Goal: Find specific page/section: Find specific page/section

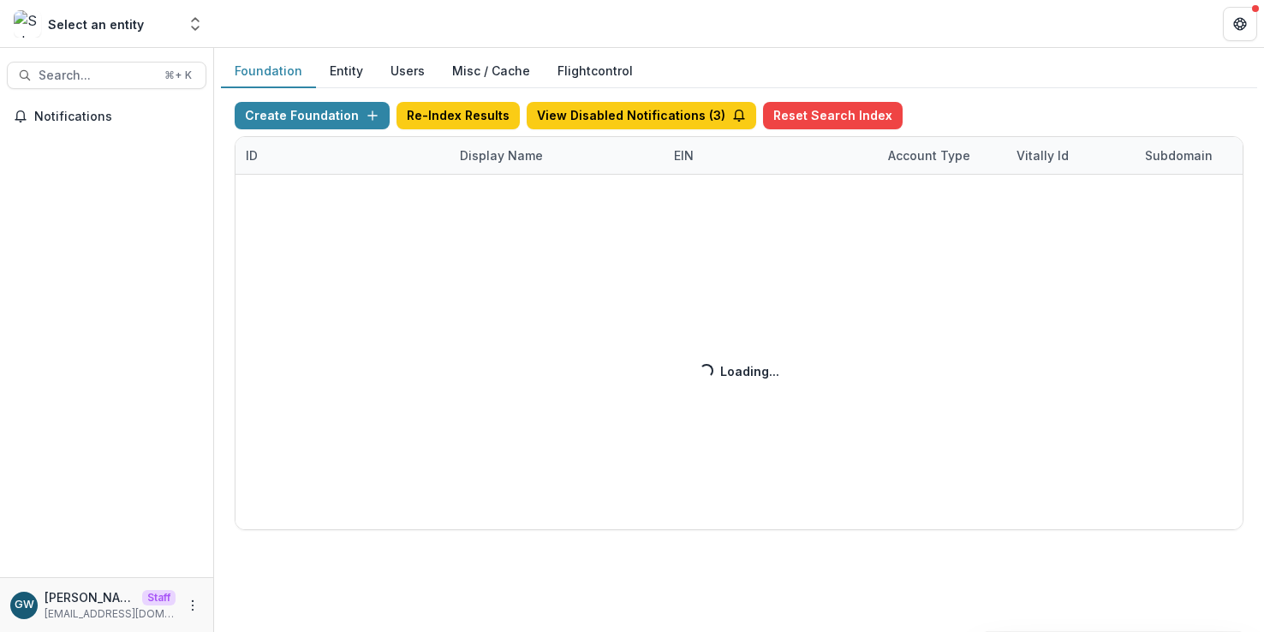
click at [481, 153] on div "Create Foundation Re-Index Results View Disabled Notifications ( 3 ) Reset Sear…" at bounding box center [739, 316] width 1009 height 428
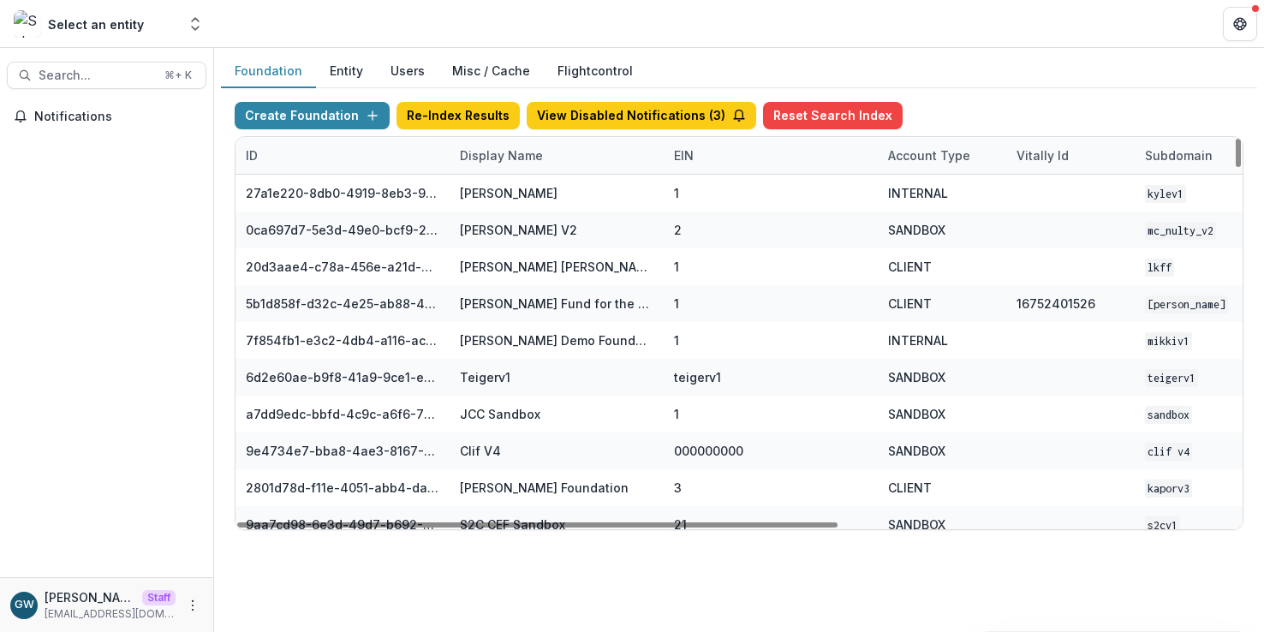
click at [483, 158] on div "Display Name" at bounding box center [502, 155] width 104 height 18
click at [494, 188] on input at bounding box center [556, 194] width 206 height 27
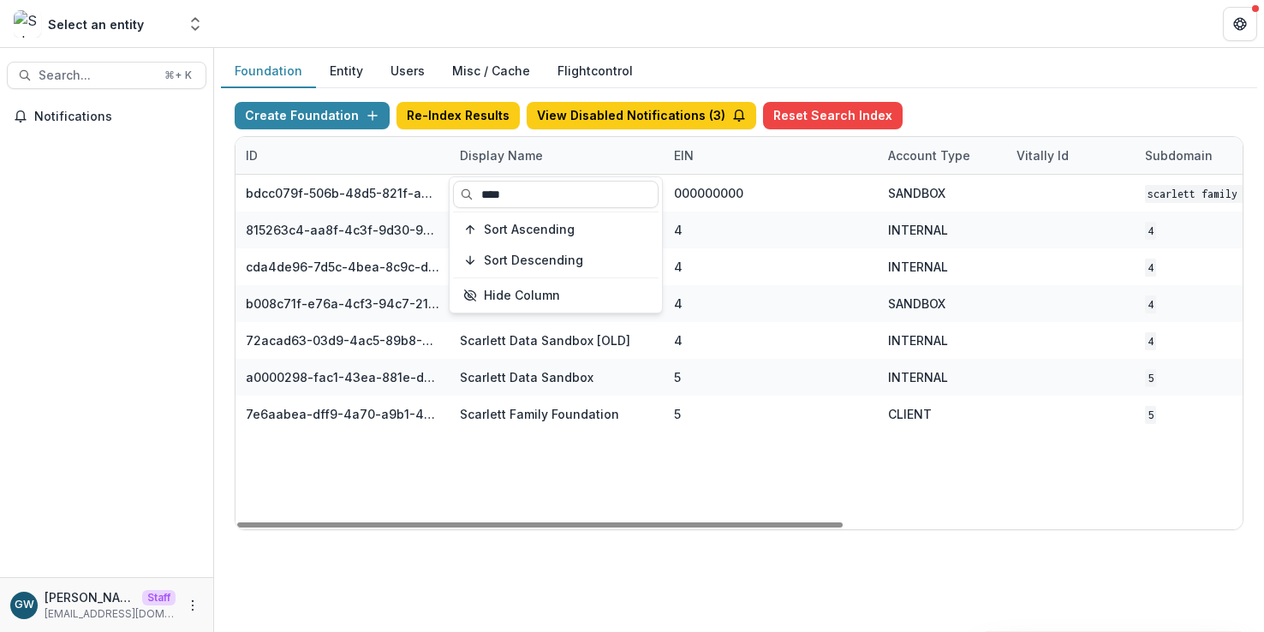
type input "****"
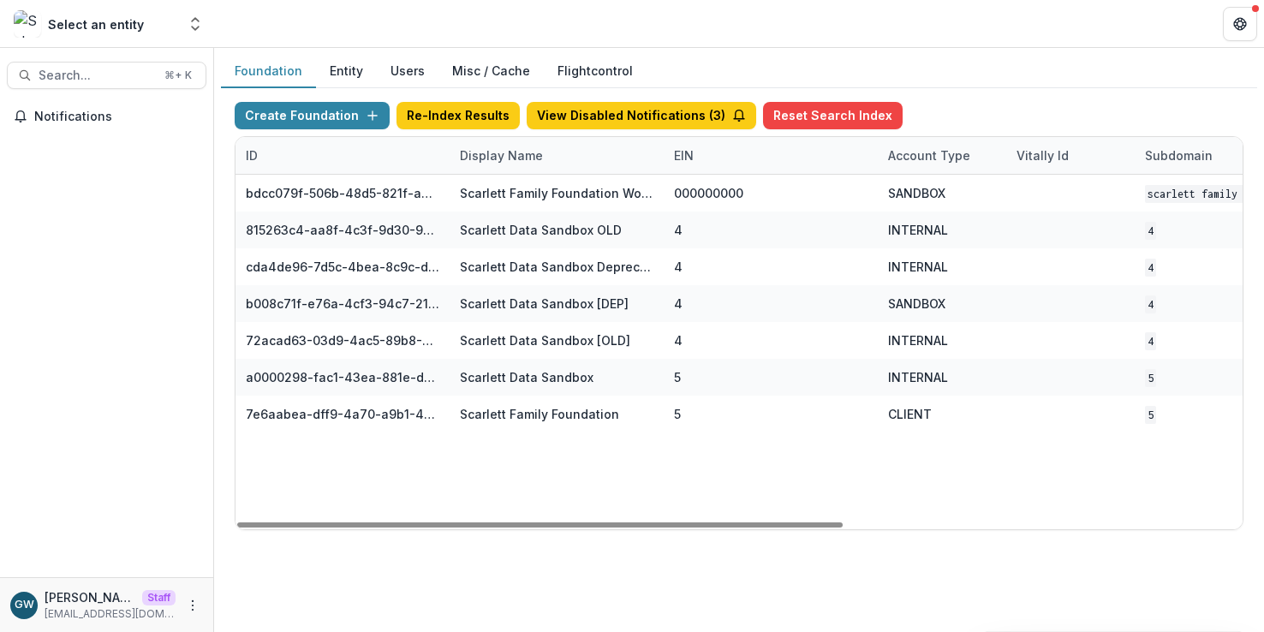
click at [938, 69] on div "Foundation Entity Users Misc / Cache Flightcontrol" at bounding box center [739, 71] width 1037 height 33
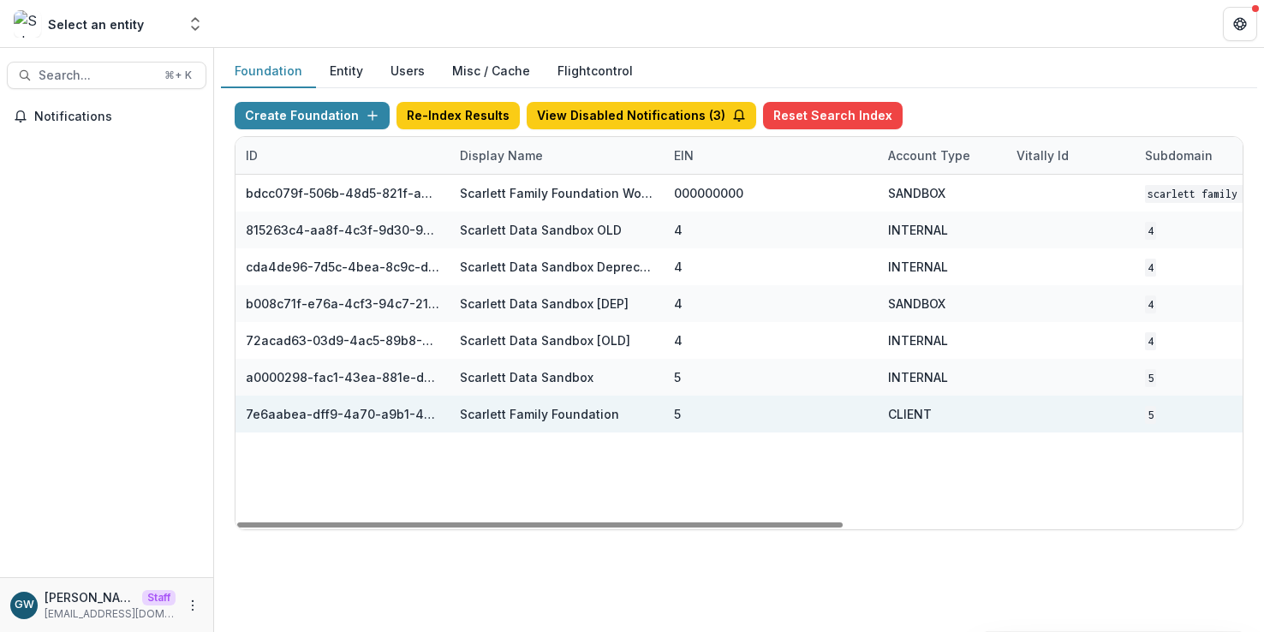
scroll to position [0, 663]
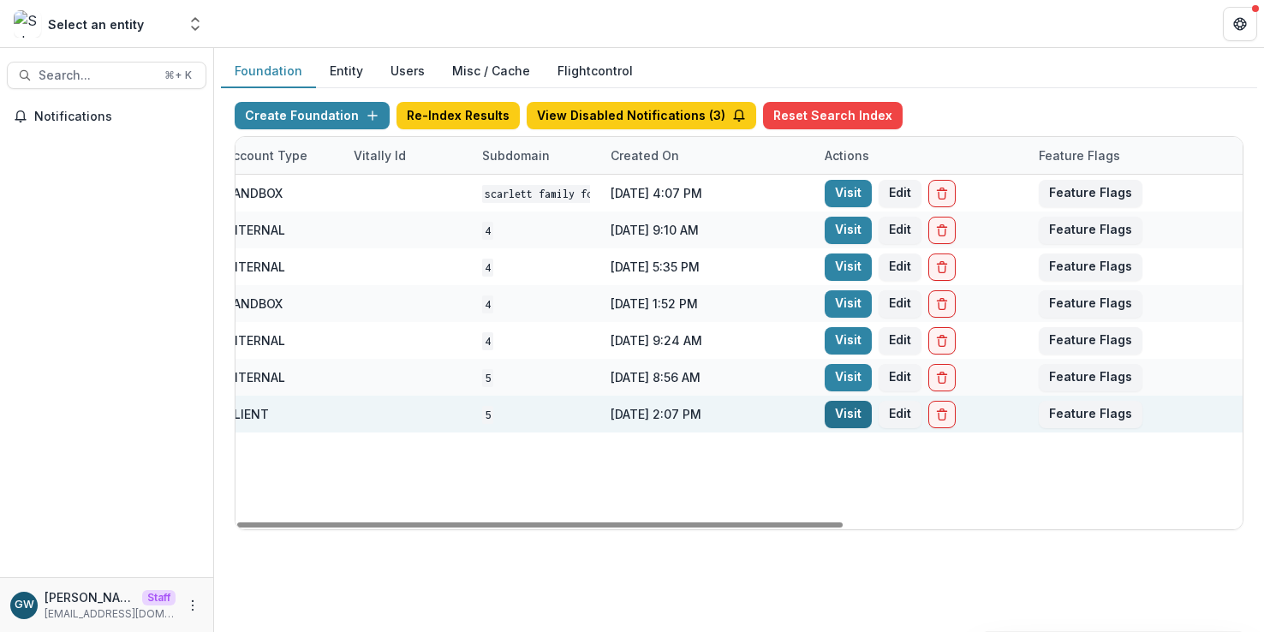
click at [842, 415] on link "Visit" at bounding box center [848, 414] width 47 height 27
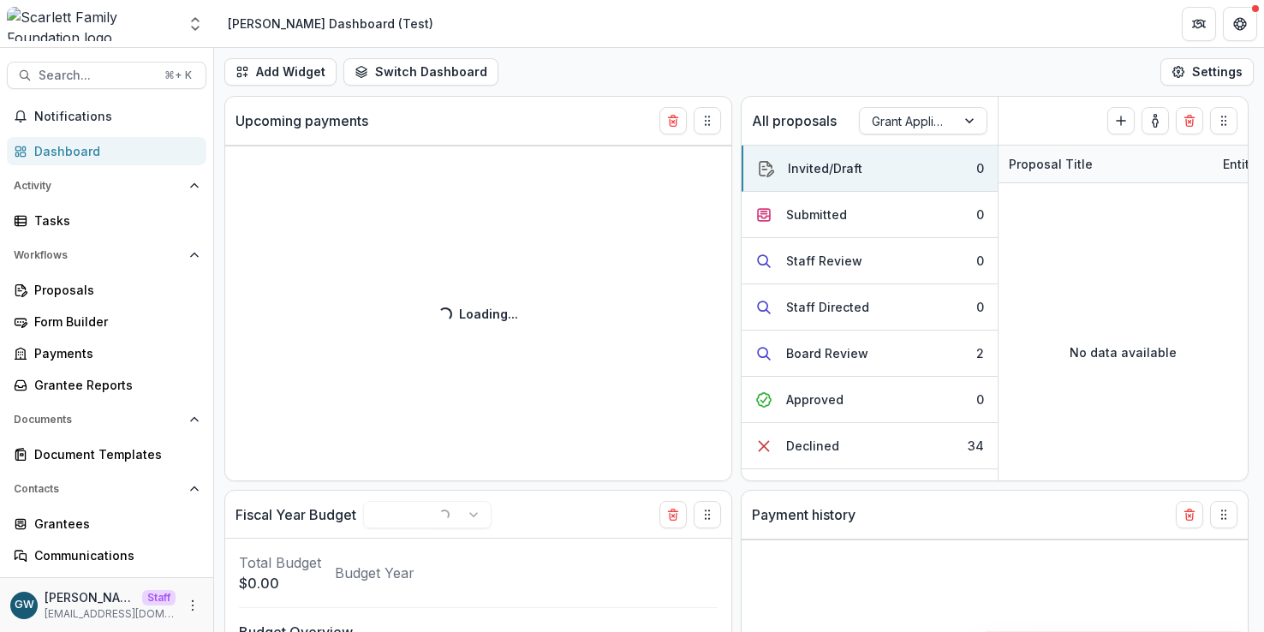
select select "**********"
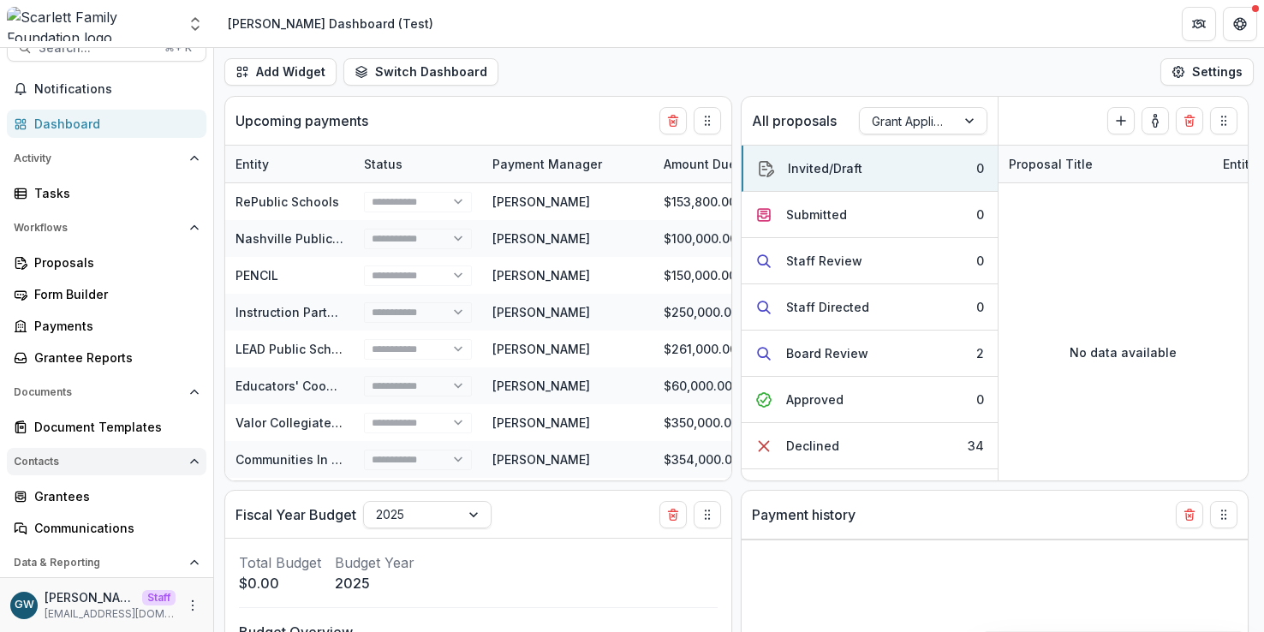
scroll to position [93, 0]
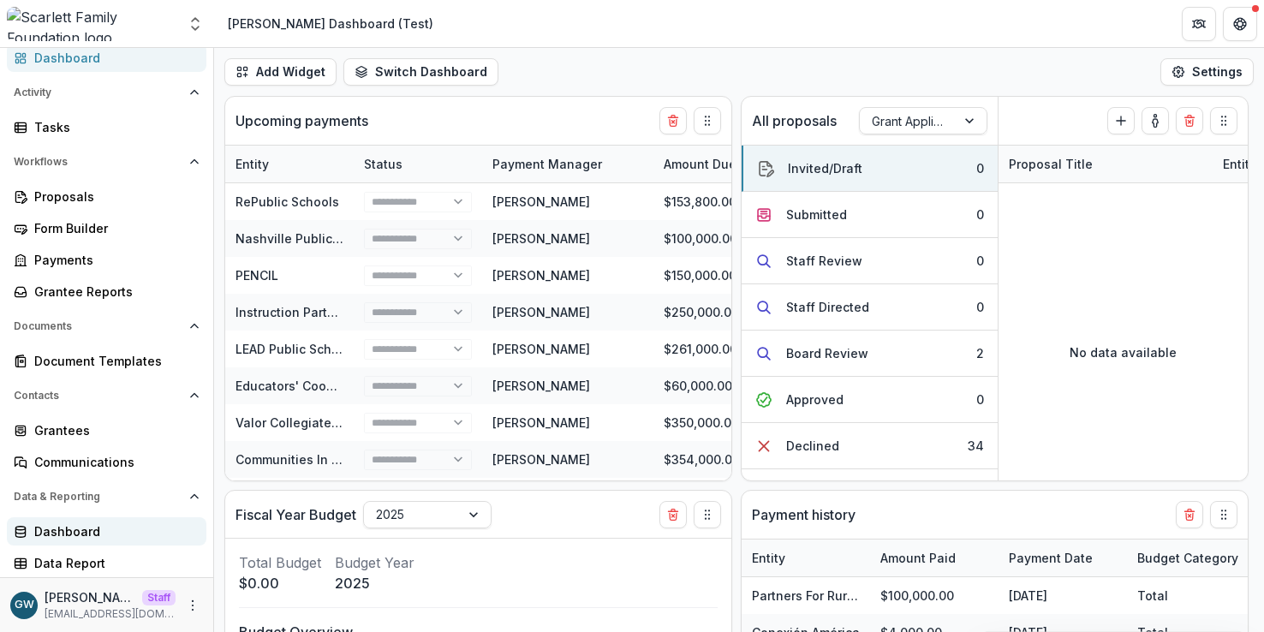
click at [87, 527] on div "Dashboard" at bounding box center [113, 532] width 158 height 18
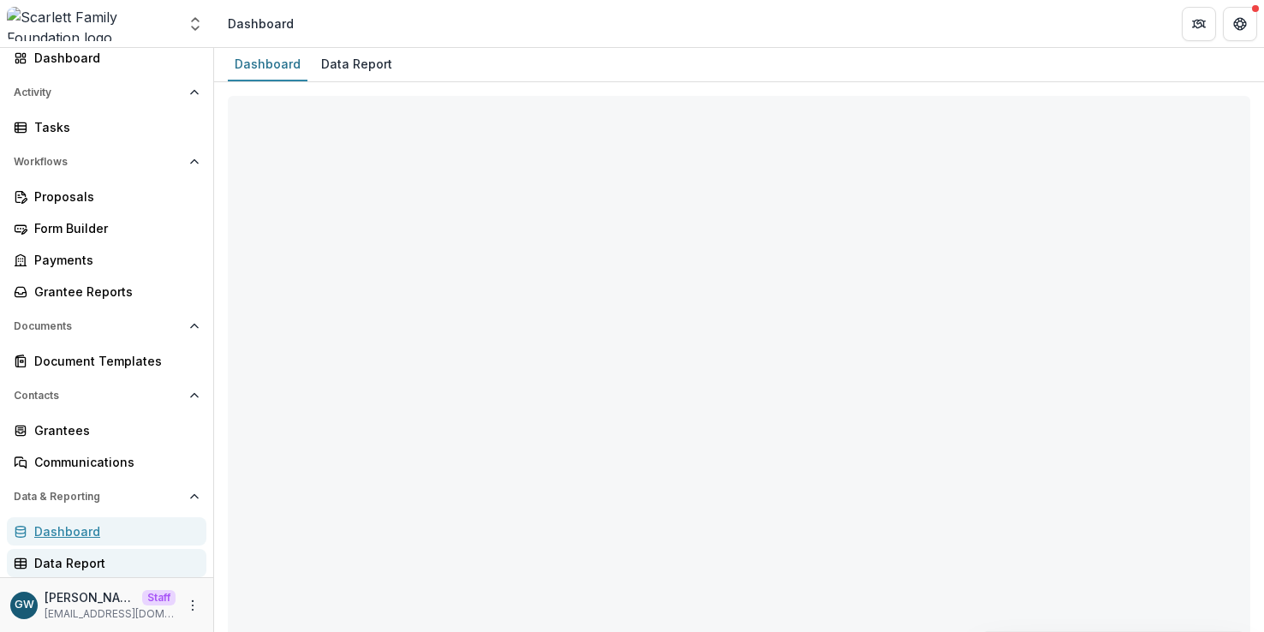
select select "**********"
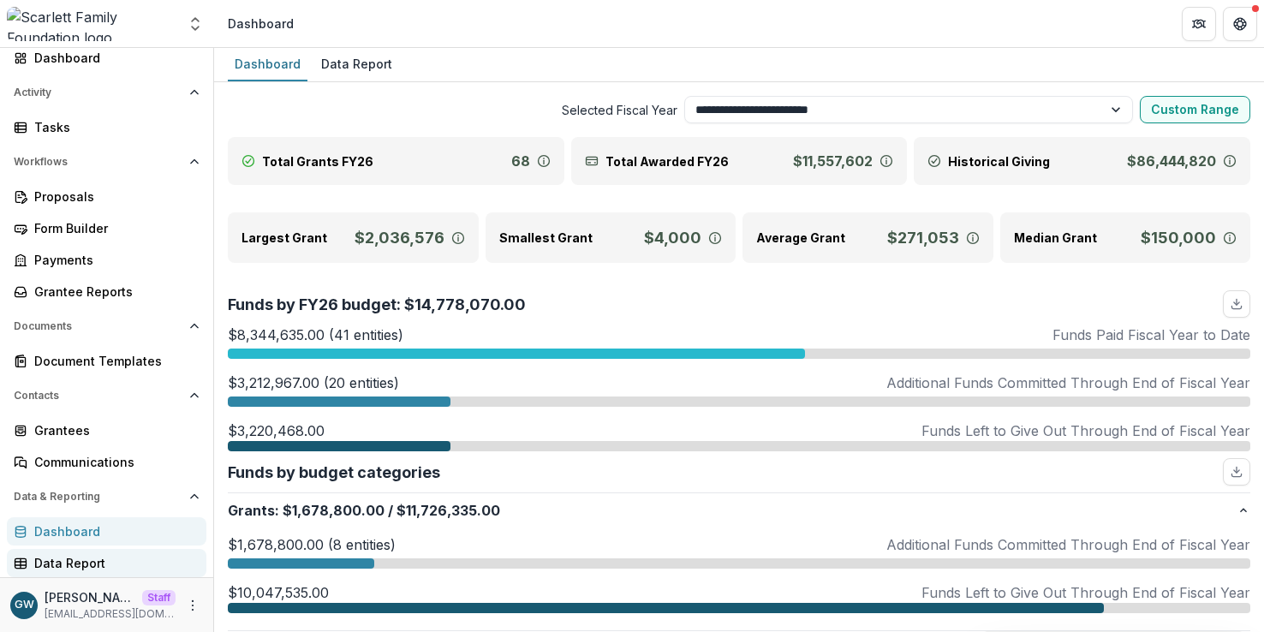
click at [74, 560] on div "Data Report" at bounding box center [113, 563] width 158 height 18
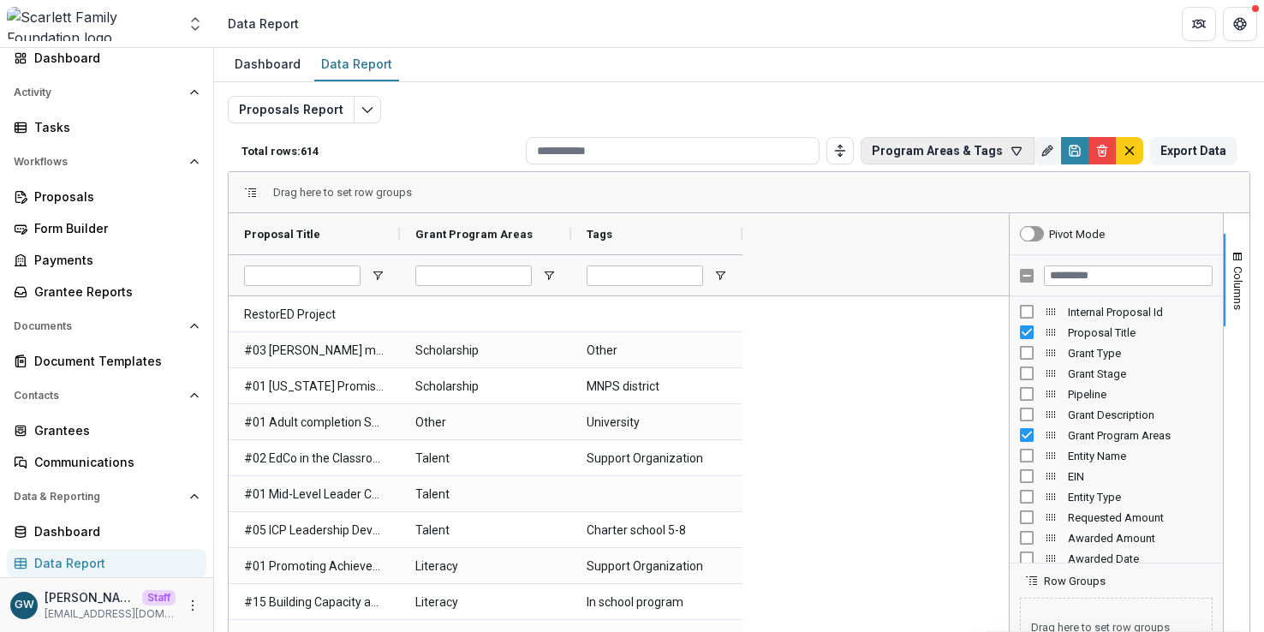
click at [927, 149] on button "Program Areas & Tags" at bounding box center [948, 150] width 174 height 27
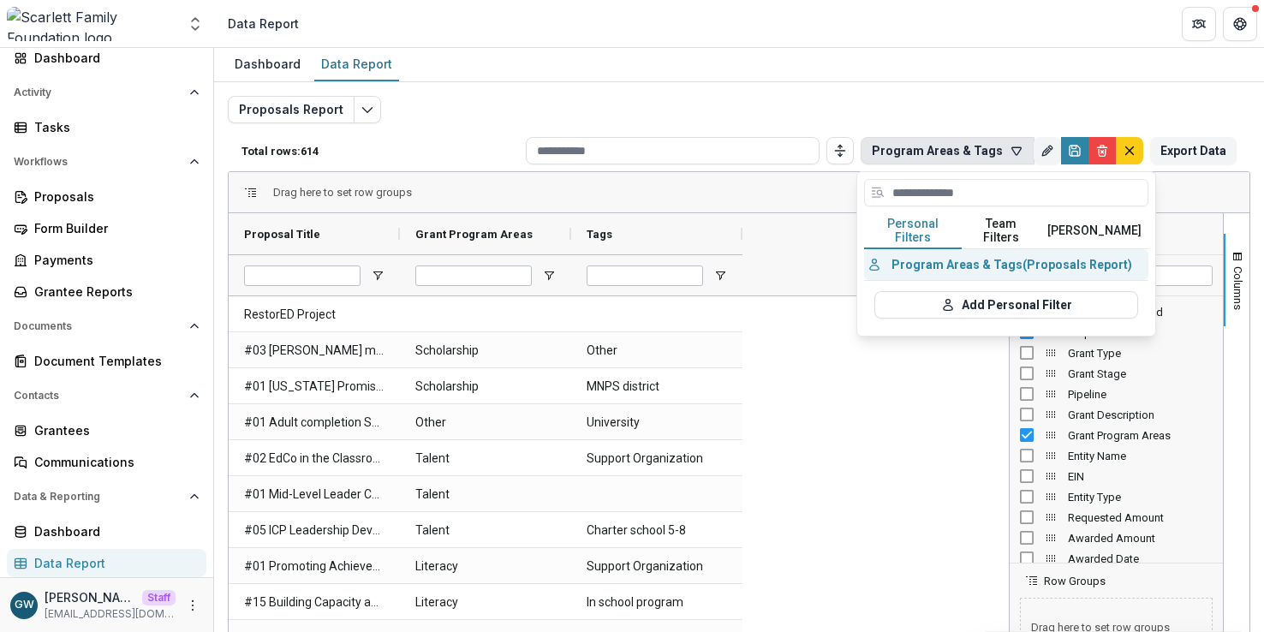
click at [958, 249] on button "Program Areas & Tags (Proposals Report)" at bounding box center [1006, 264] width 284 height 31
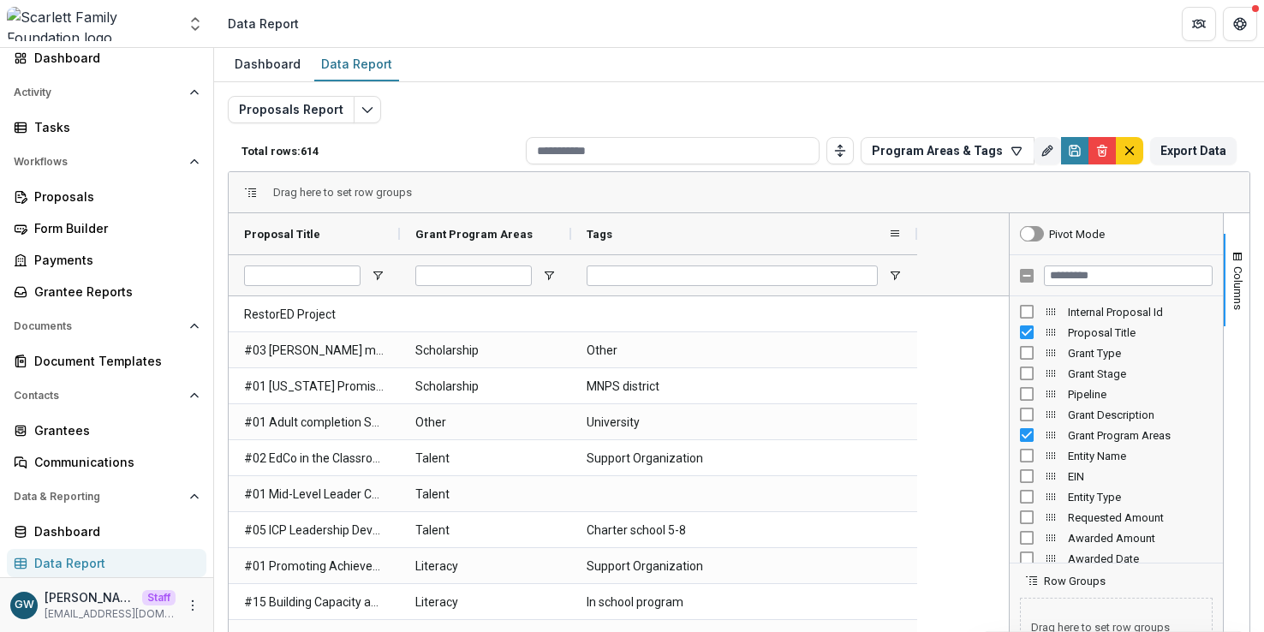
drag, startPoint x: 743, startPoint y: 236, endPoint x: 923, endPoint y: 232, distance: 179.9
click at [921, 232] on div at bounding box center [917, 233] width 7 height 41
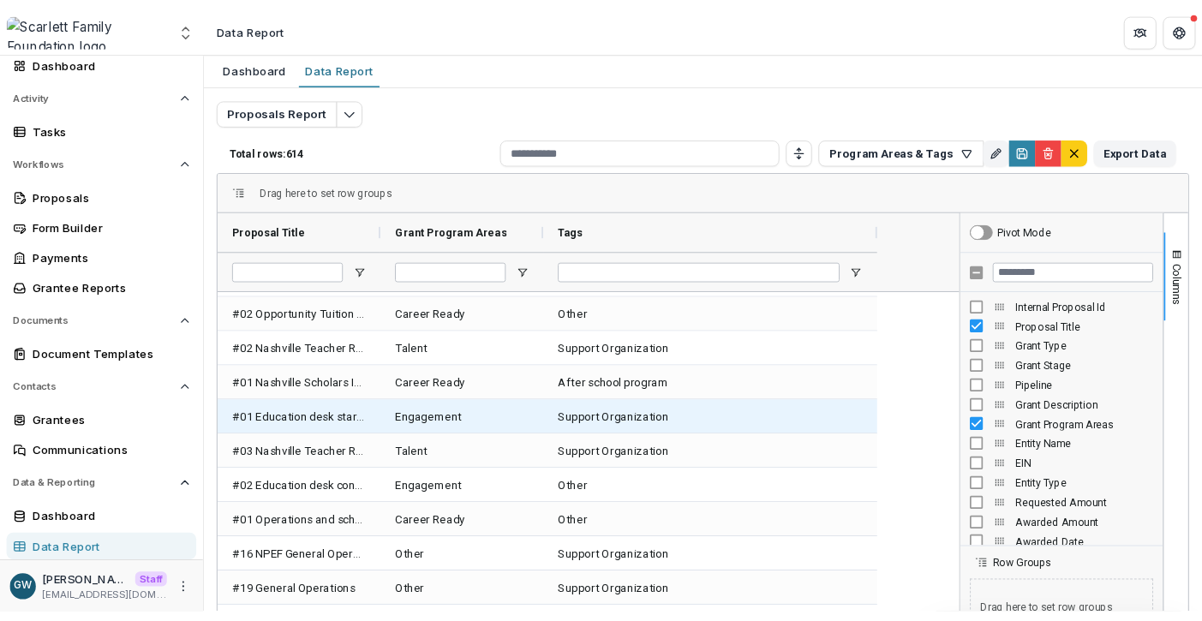
scroll to position [13160, 0]
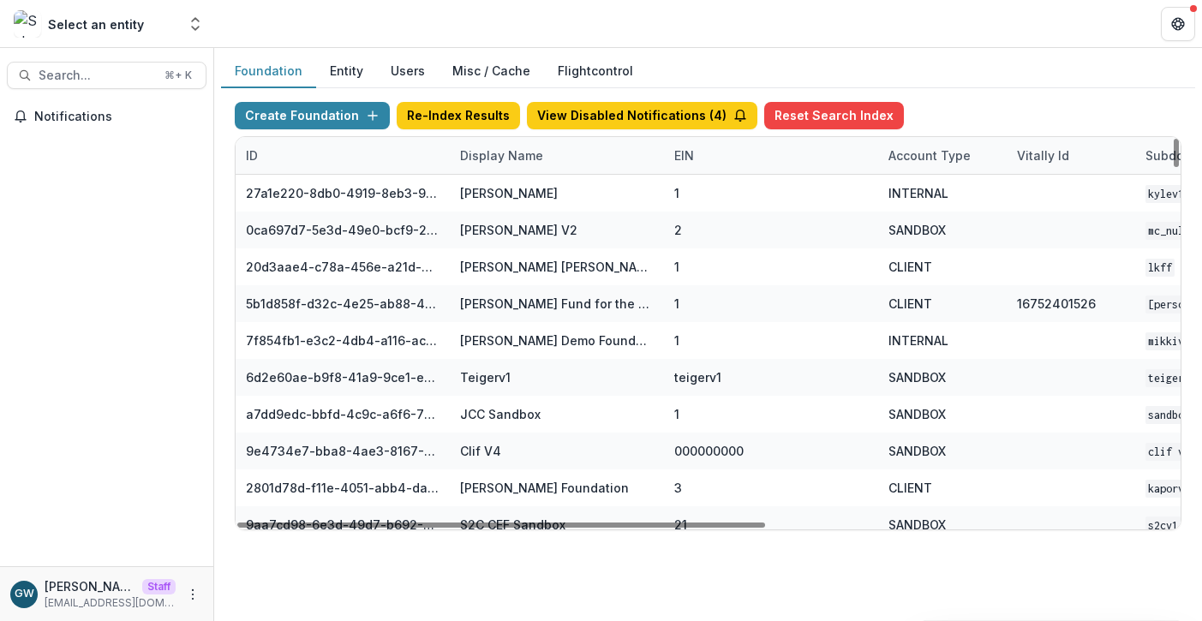
click at [489, 156] on div "Display Name" at bounding box center [502, 155] width 104 height 18
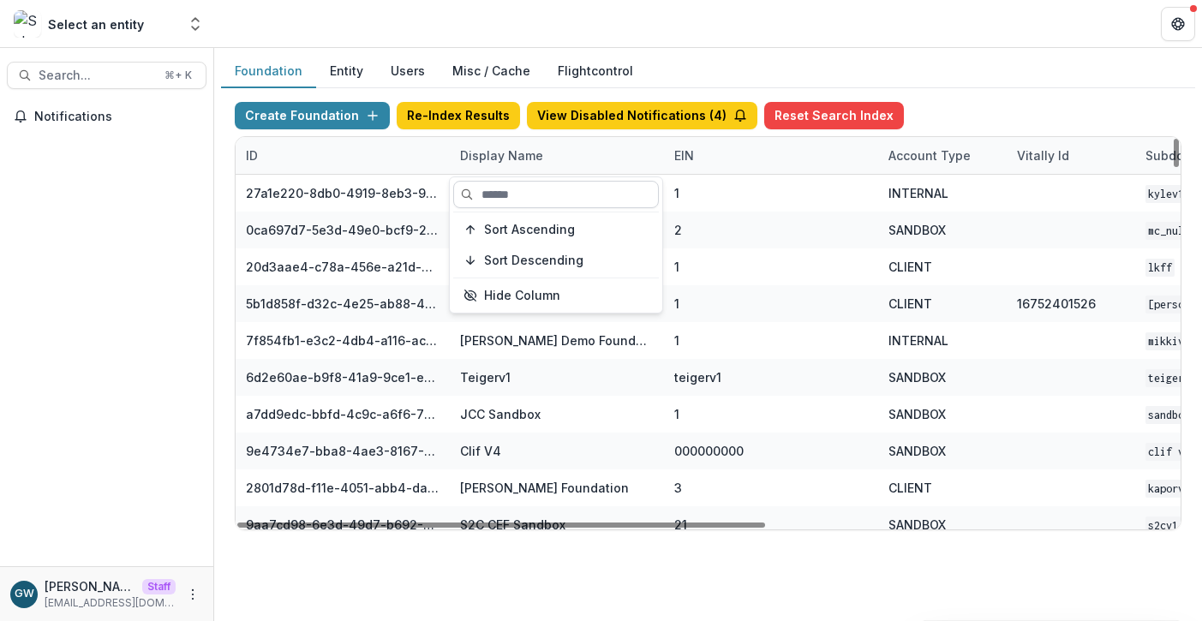
click at [499, 194] on input at bounding box center [556, 194] width 206 height 27
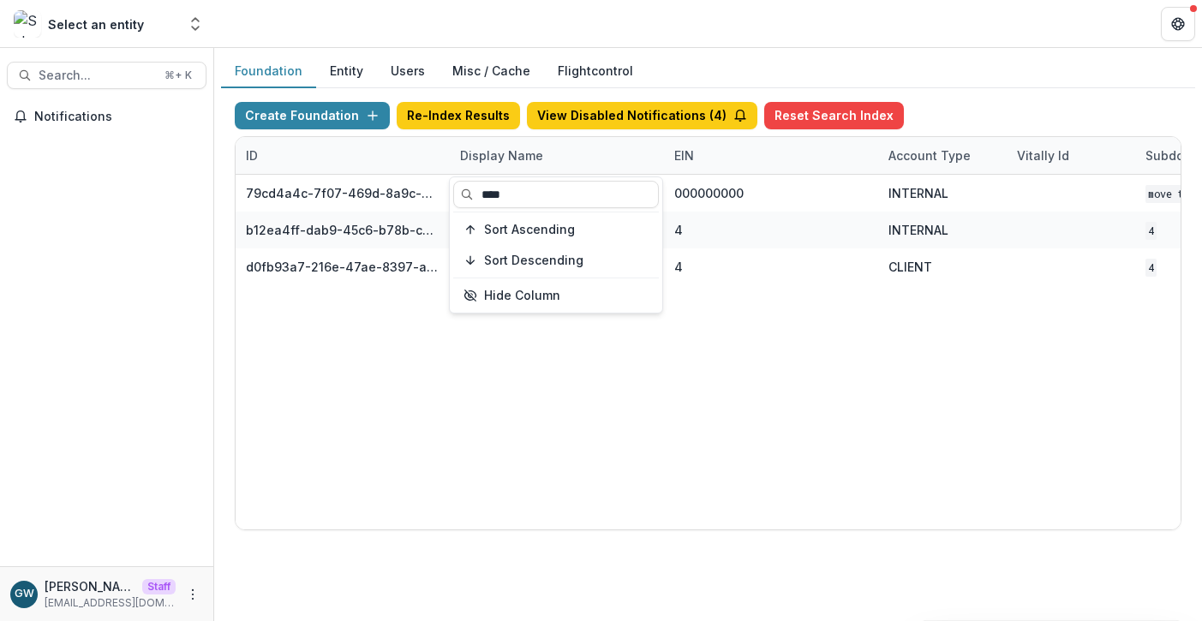
type input "****"
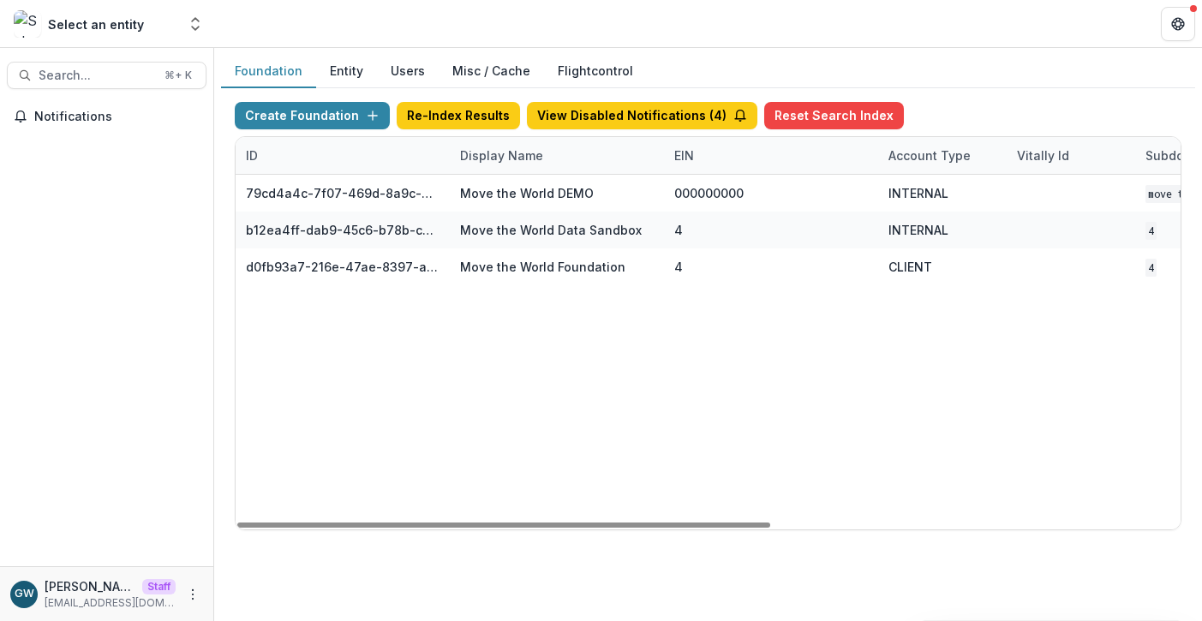
click at [739, 370] on div "79cd4a4c-7f07-469d-8a9c-2a51ae4efc6f Move the World DEMO 000000000 INTERNAL Mov…" at bounding box center [1071, 352] width 1670 height 355
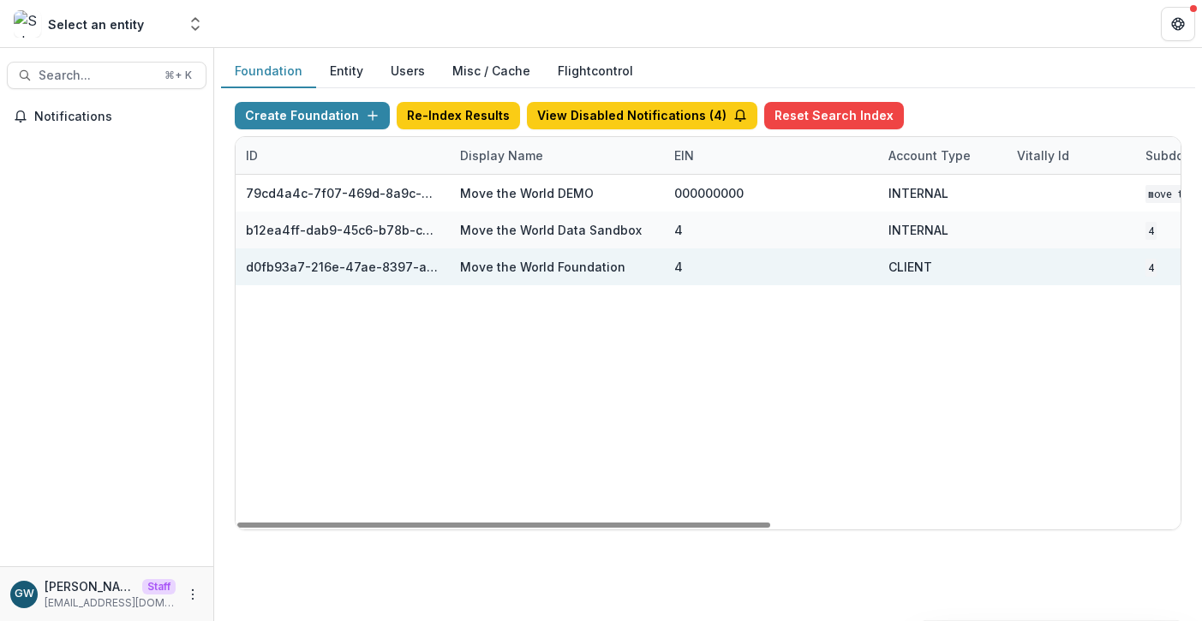
scroll to position [0, 726]
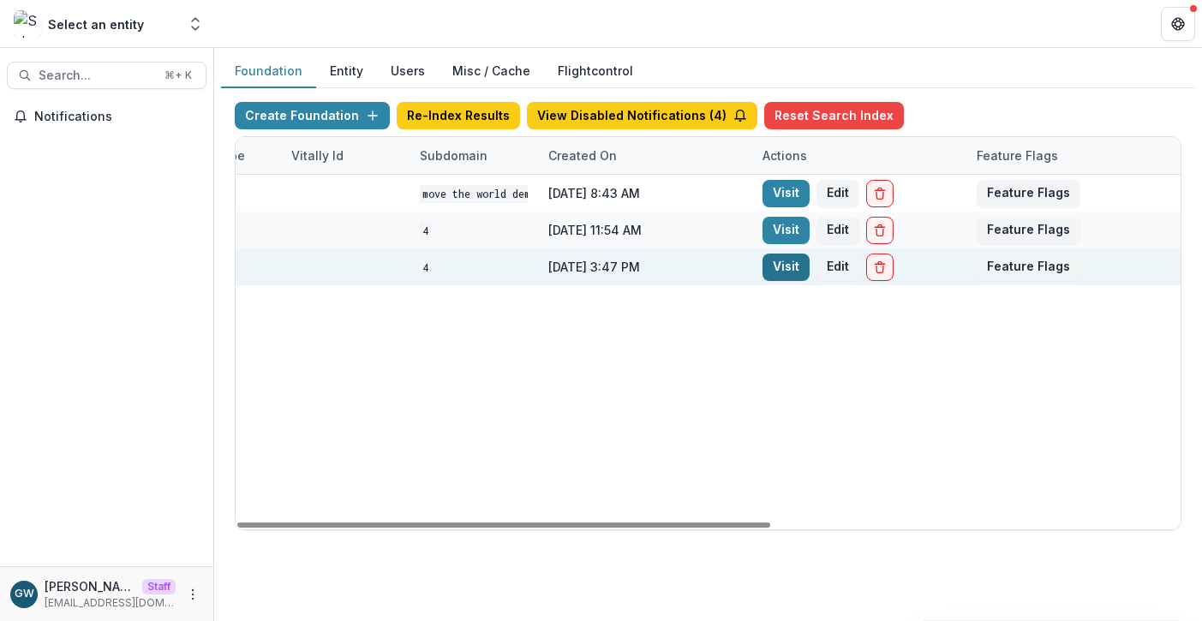
click at [791, 269] on link "Visit" at bounding box center [785, 267] width 47 height 27
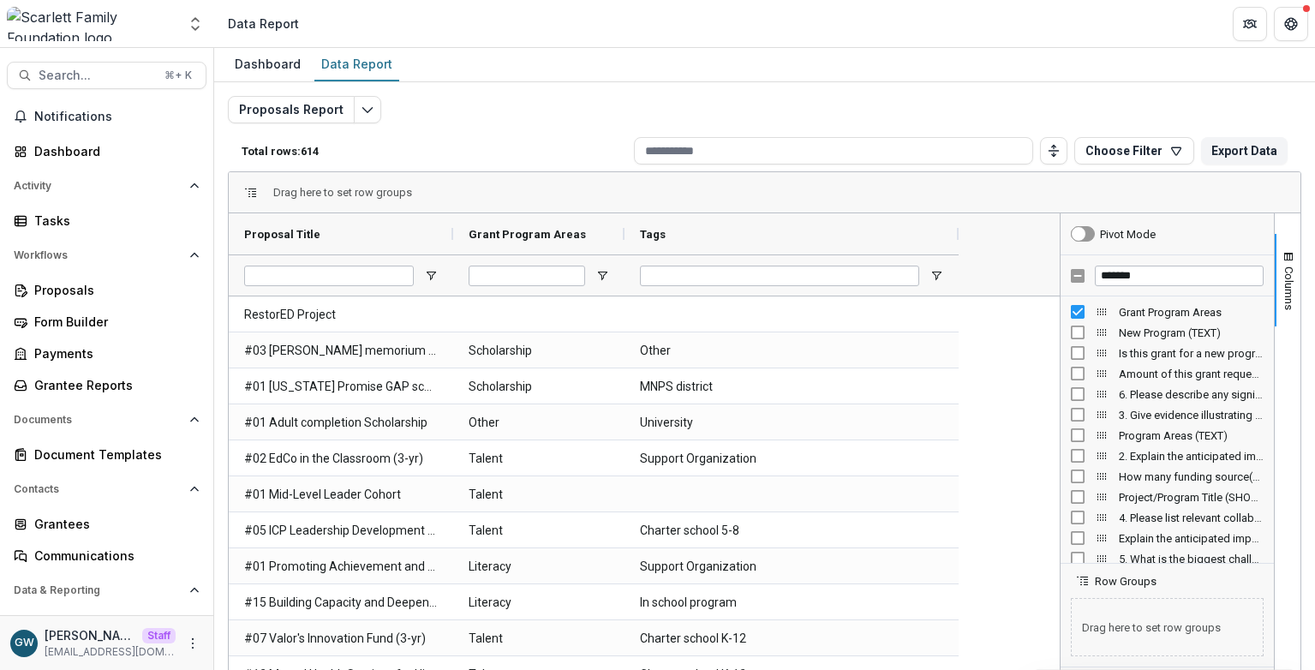
scroll to position [56, 0]
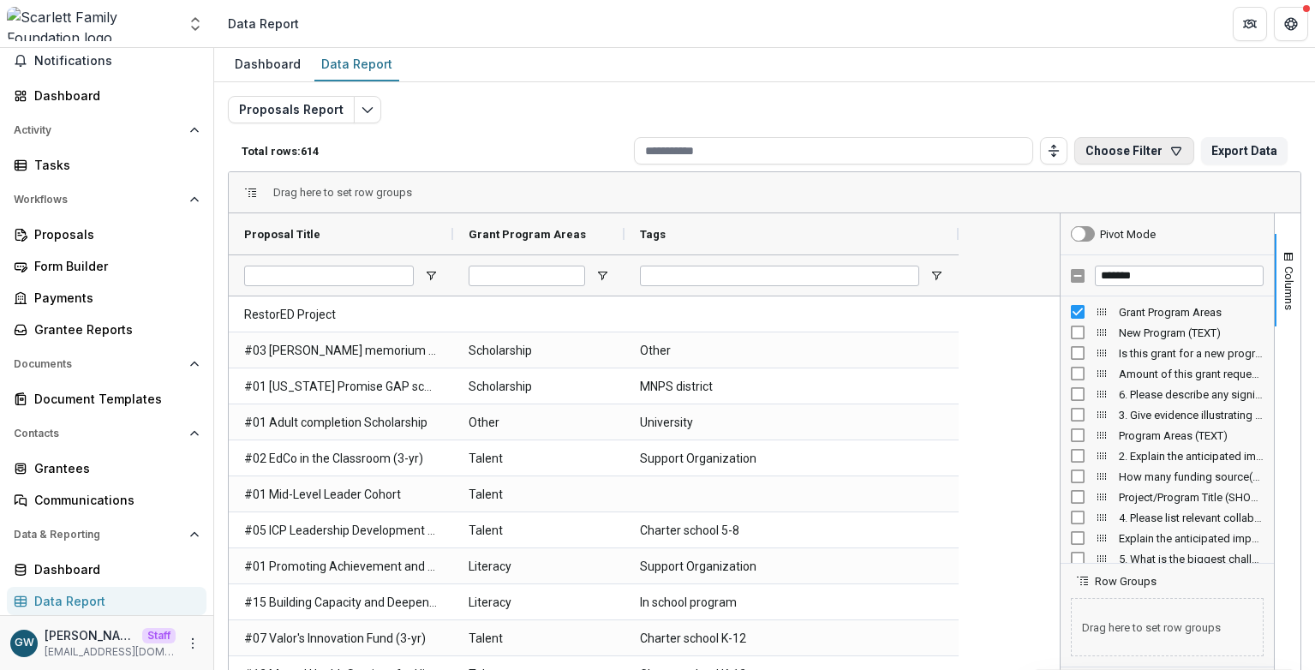
click at [1116, 154] on button "Choose Filter" at bounding box center [1134, 150] width 120 height 27
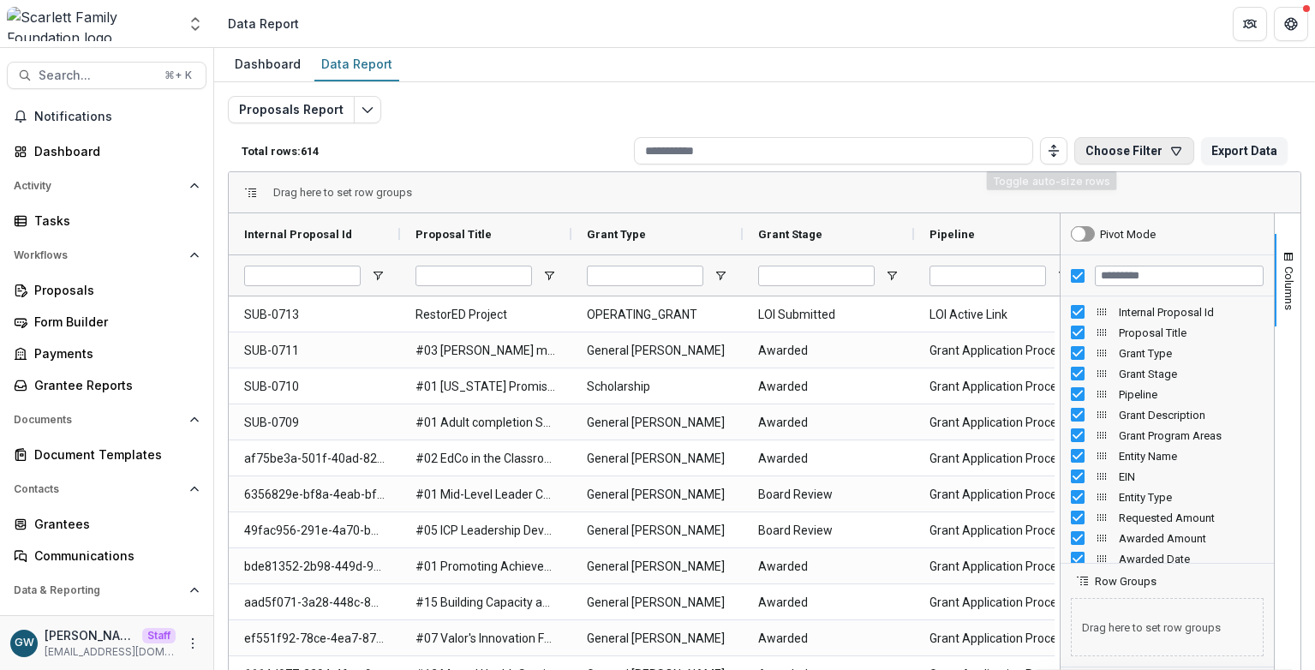
click at [1136, 157] on button "Choose Filter" at bounding box center [1134, 150] width 120 height 27
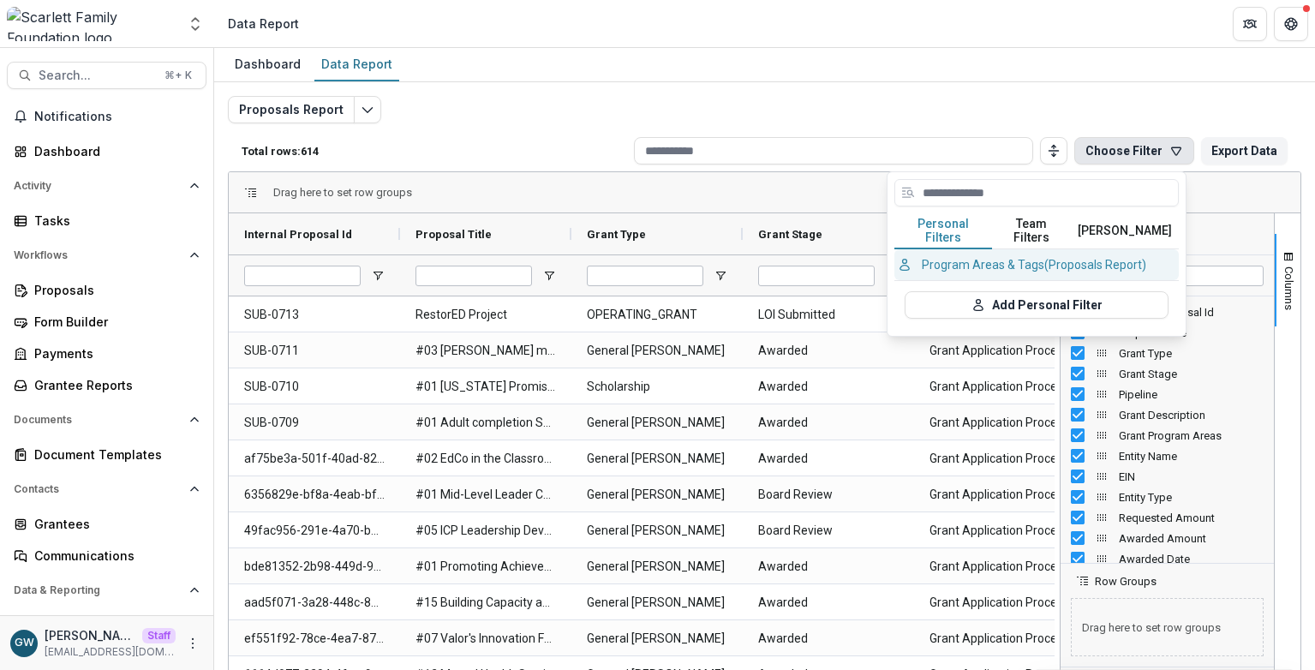
click at [982, 249] on button "Program Areas & Tags (Proposals Report)" at bounding box center [1036, 264] width 284 height 31
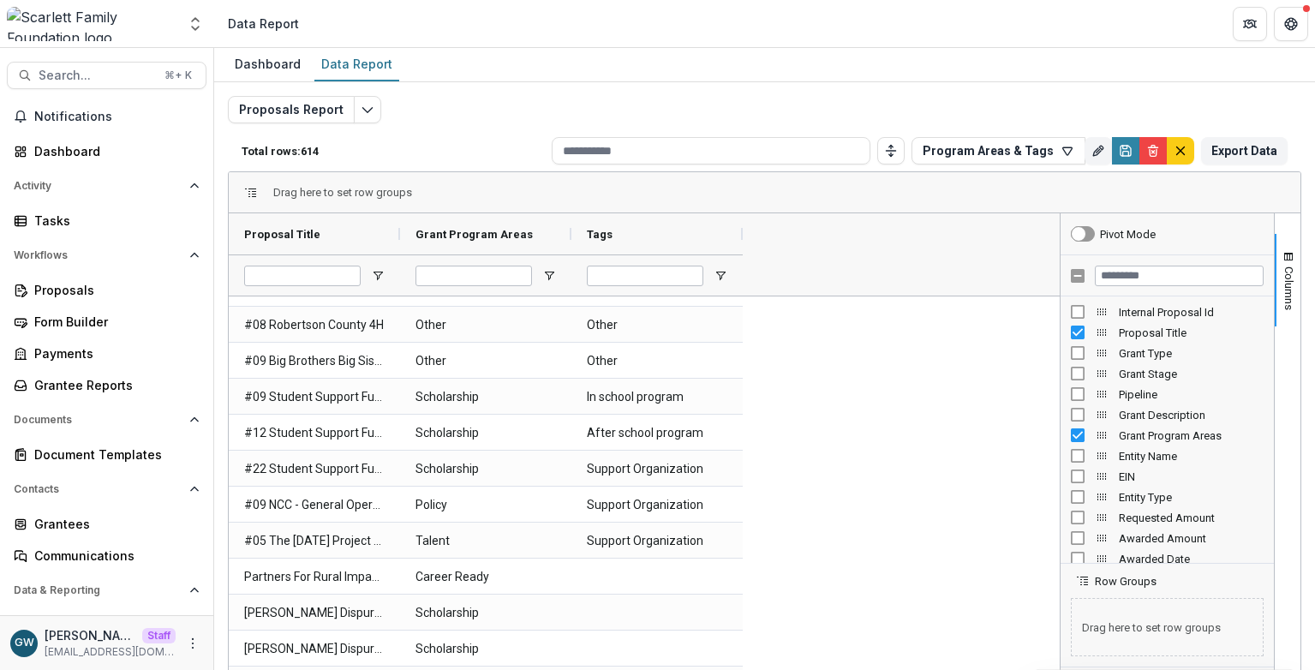
scroll to position [374, 0]
